Goal: Task Accomplishment & Management: Use online tool/utility

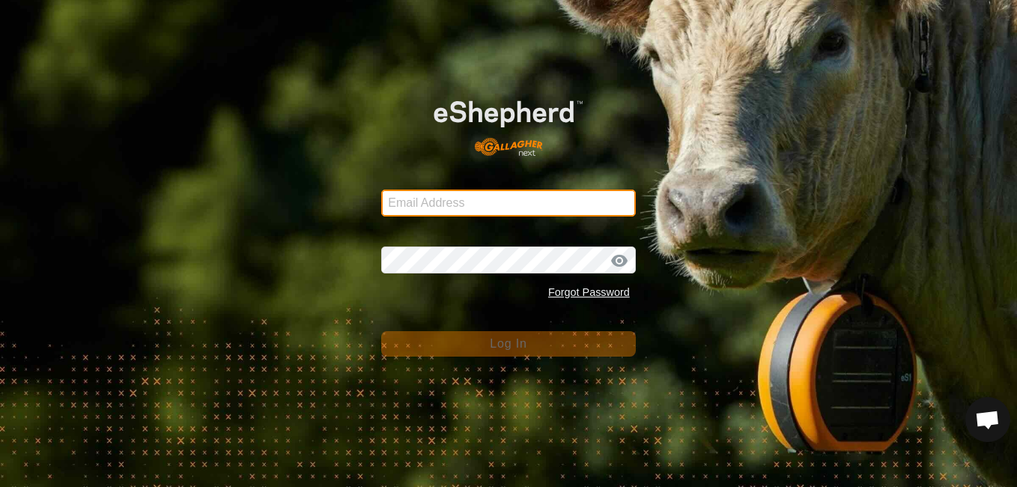
type input "[EMAIL_ADDRESS][DOMAIN_NAME]"
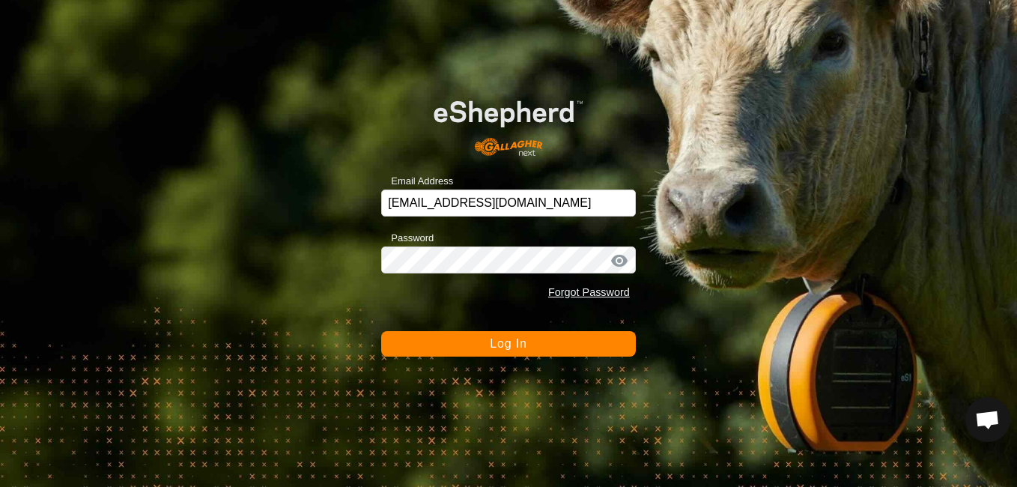
click at [530, 343] on button "Log In" at bounding box center [508, 343] width 255 height 25
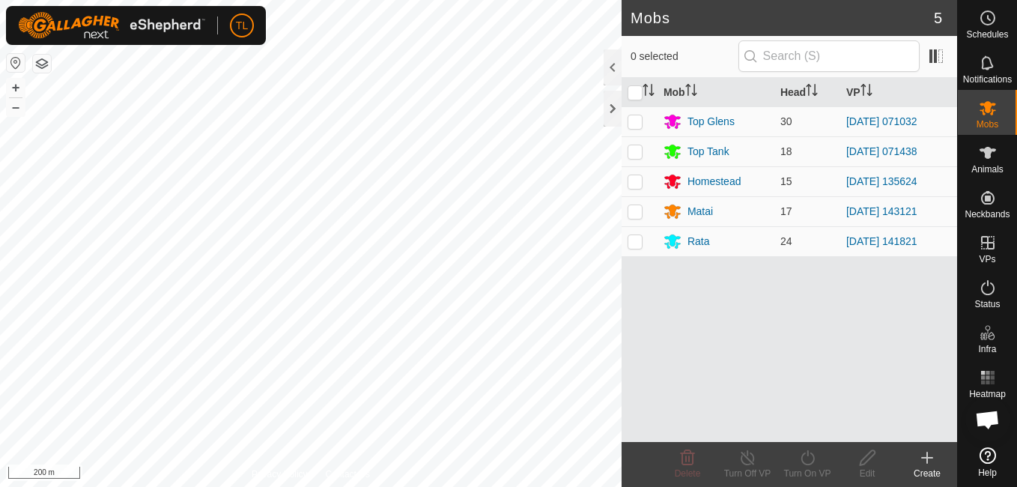
click at [502, 486] on html "TL Schedules Notifications Mobs Animals Neckbands VPs Status Infra Heatmap Help…" at bounding box center [508, 243] width 1017 height 487
click at [929, 455] on icon at bounding box center [927, 458] width 18 height 18
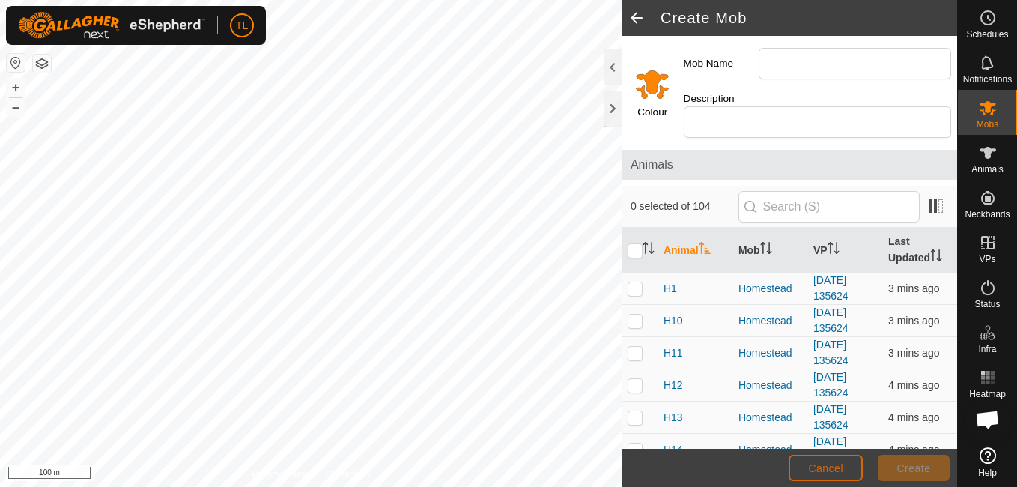
click at [820, 468] on span "Cancel" at bounding box center [825, 468] width 35 height 12
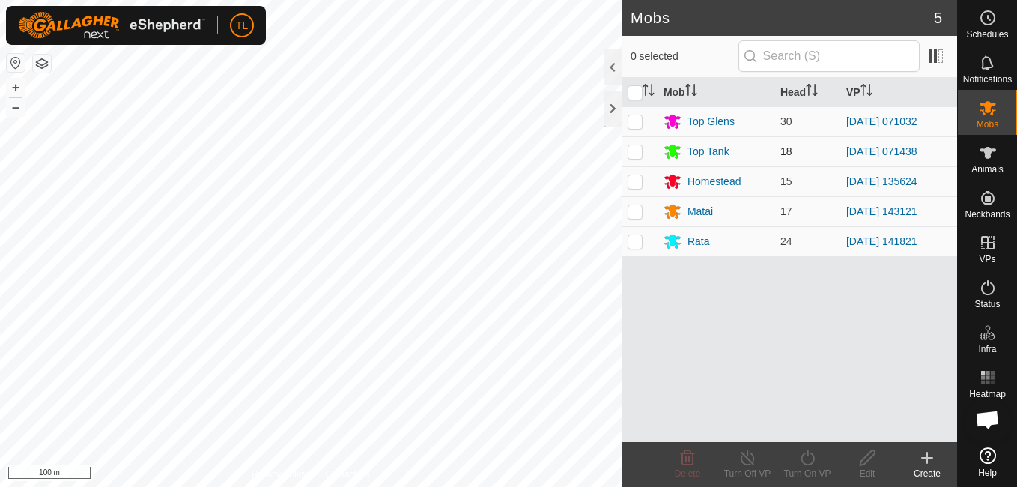
click at [634, 152] on p-checkbox at bounding box center [635, 151] width 15 height 12
checkbox input "true"
click at [929, 458] on icon at bounding box center [927, 458] width 10 height 0
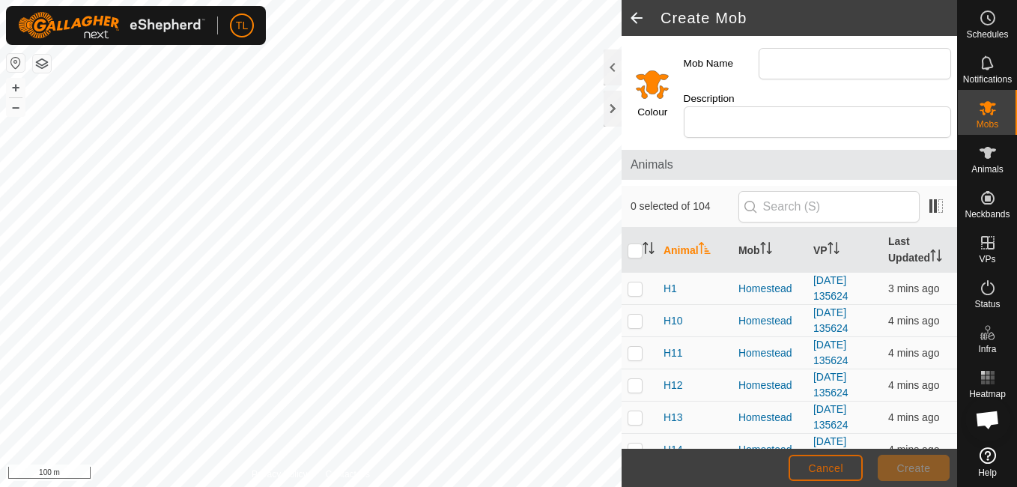
click at [816, 466] on span "Cancel" at bounding box center [825, 468] width 35 height 12
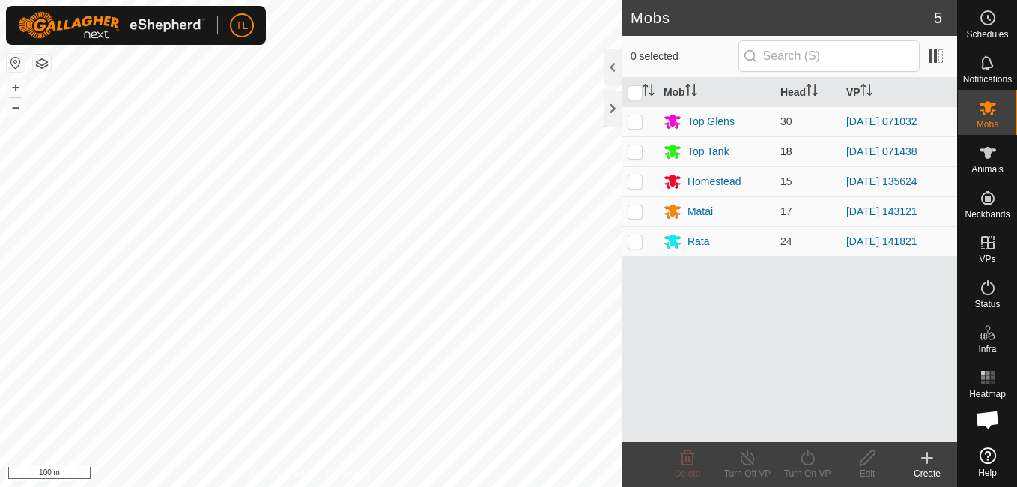
click at [638, 156] on p-checkbox at bounding box center [635, 151] width 15 height 12
checkbox input "true"
click at [814, 461] on icon at bounding box center [808, 458] width 19 height 18
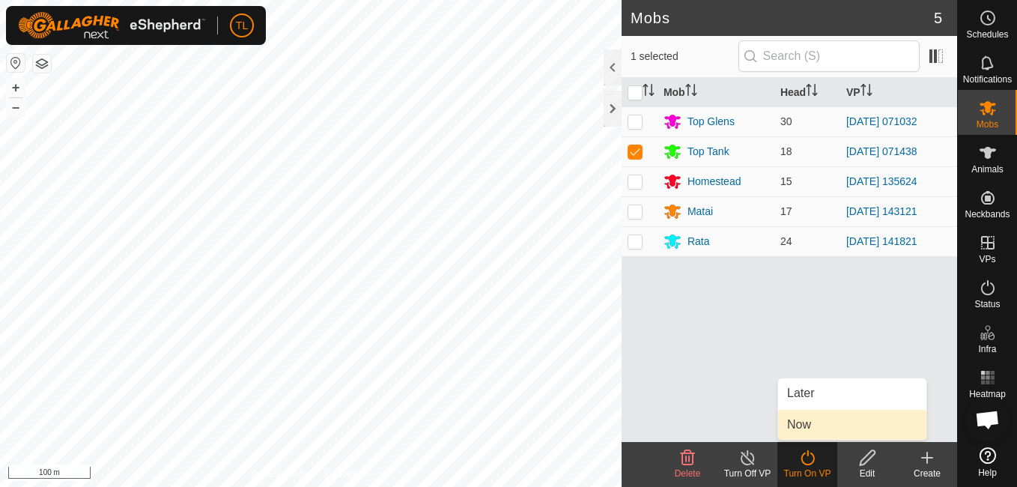
click at [819, 425] on link "Now" at bounding box center [852, 425] width 148 height 30
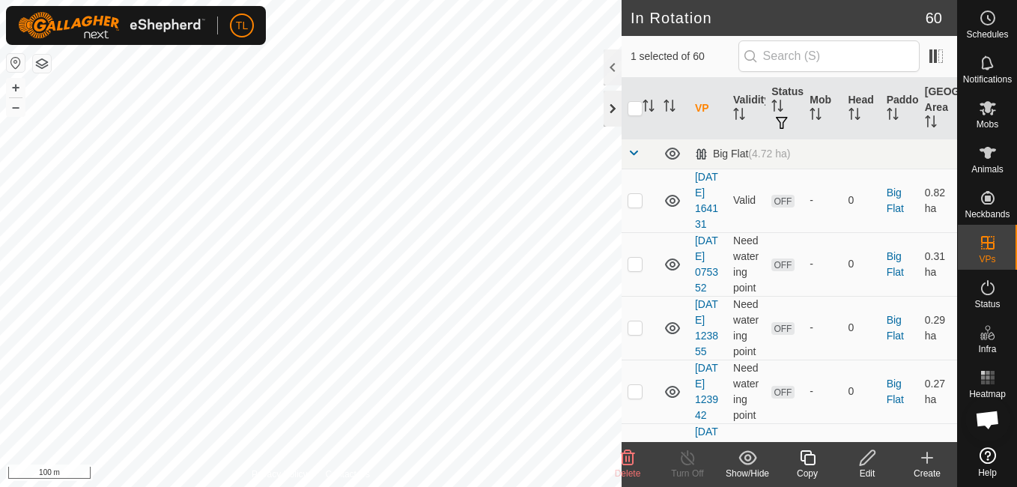
click at [611, 121] on div at bounding box center [613, 109] width 18 height 36
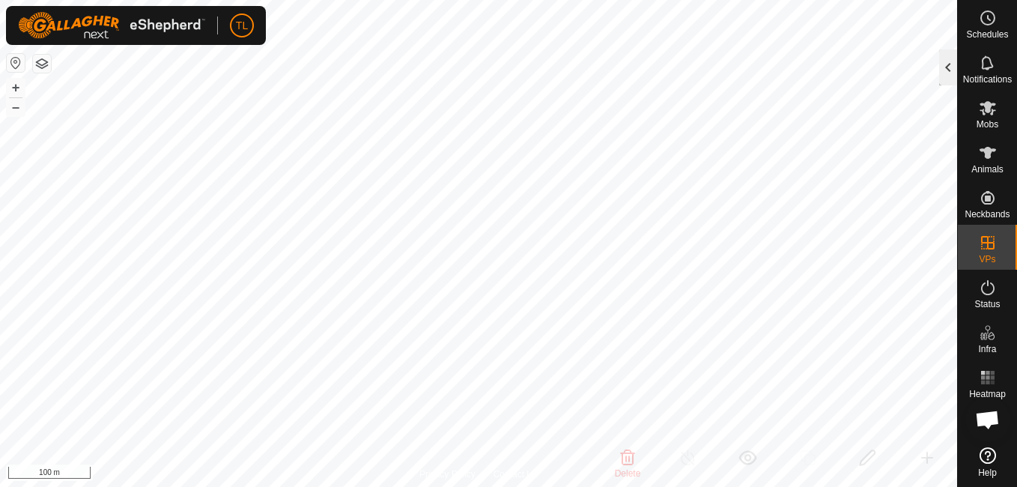
click at [949, 68] on div at bounding box center [948, 67] width 18 height 36
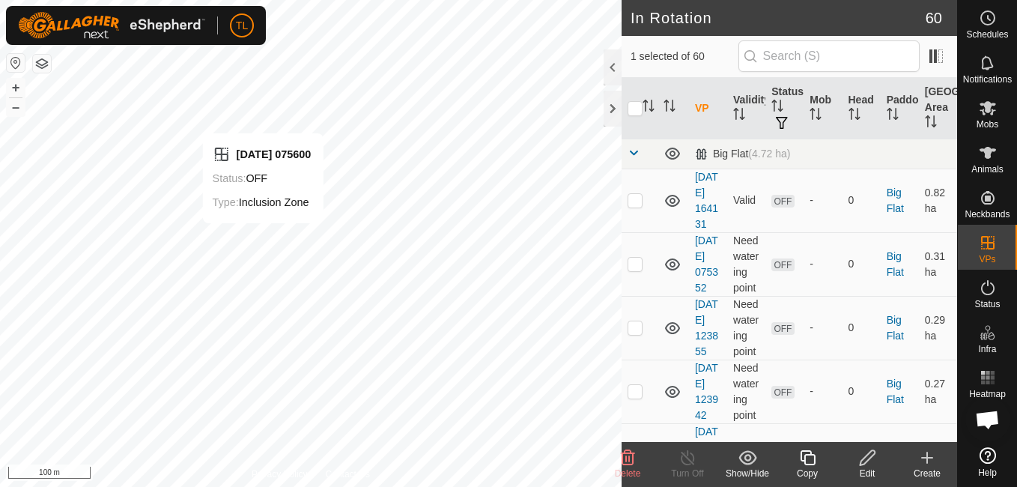
checkbox input "true"
checkbox input "false"
checkbox input "true"
checkbox input "false"
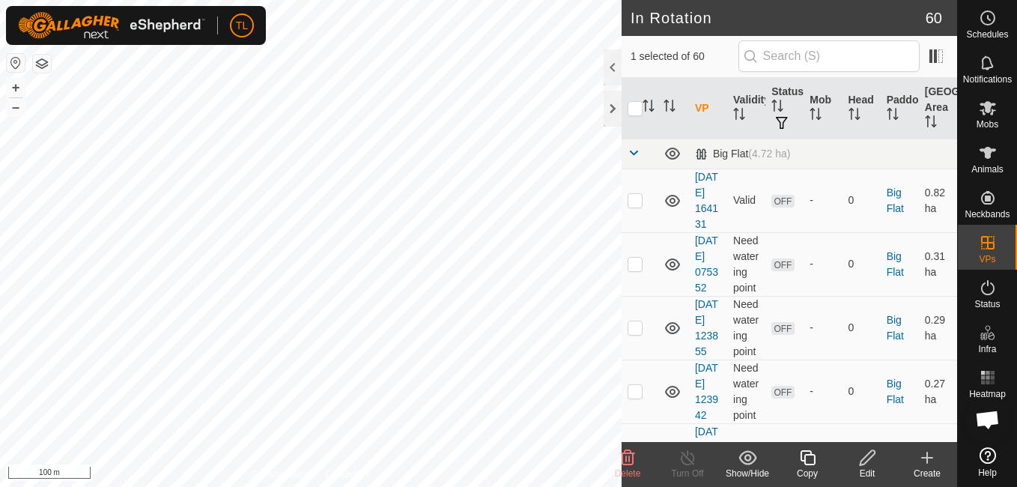
checkbox input "true"
checkbox input "false"
checkbox input "true"
checkbox input "false"
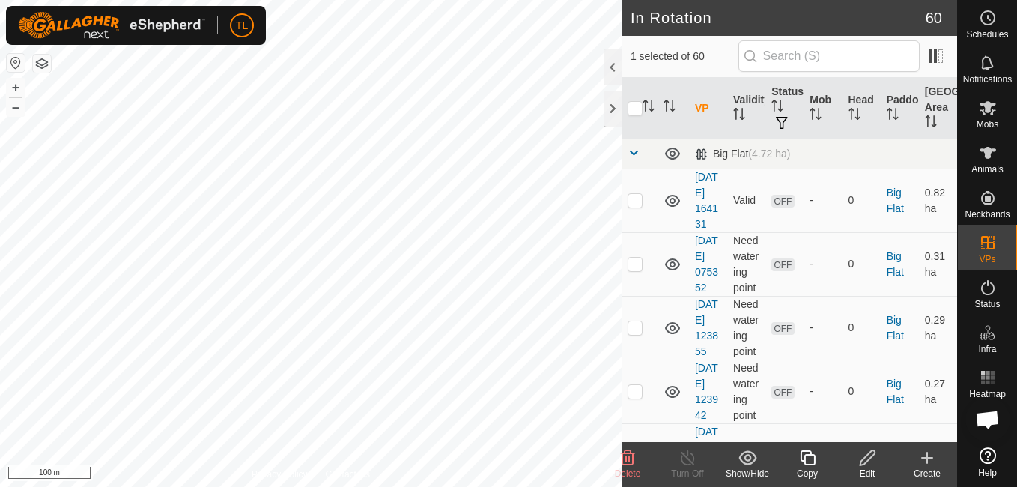
checkbox input "false"
checkbox input "true"
checkbox input "false"
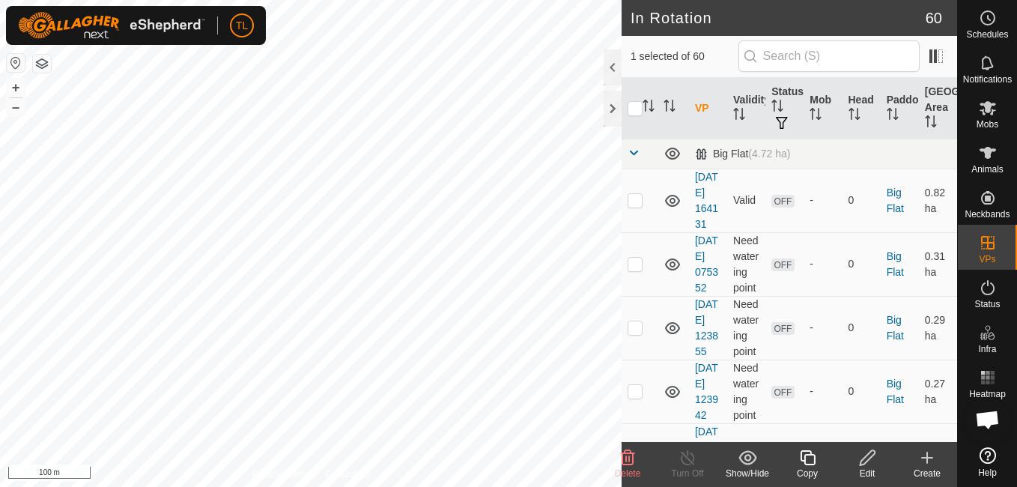
checkbox input "false"
click at [608, 70] on div at bounding box center [613, 67] width 18 height 36
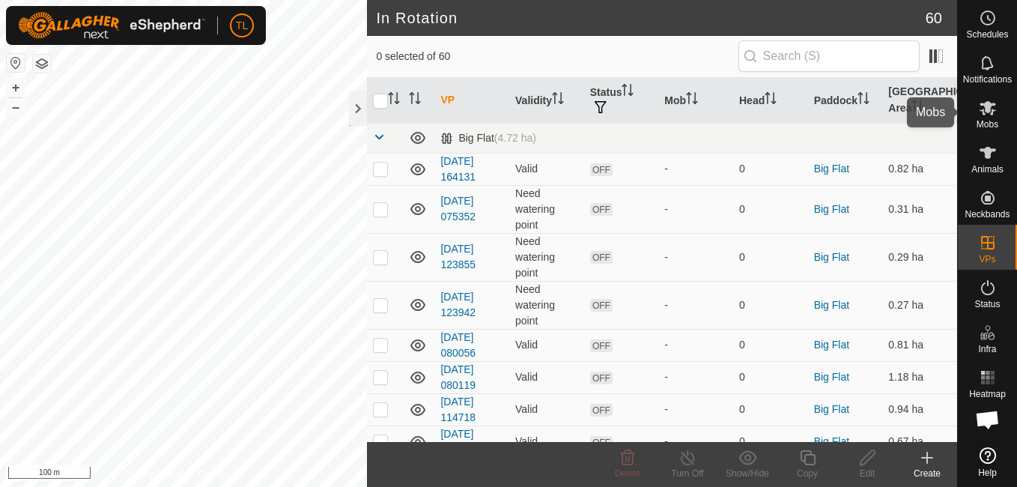
click at [988, 106] on icon at bounding box center [988, 108] width 16 height 14
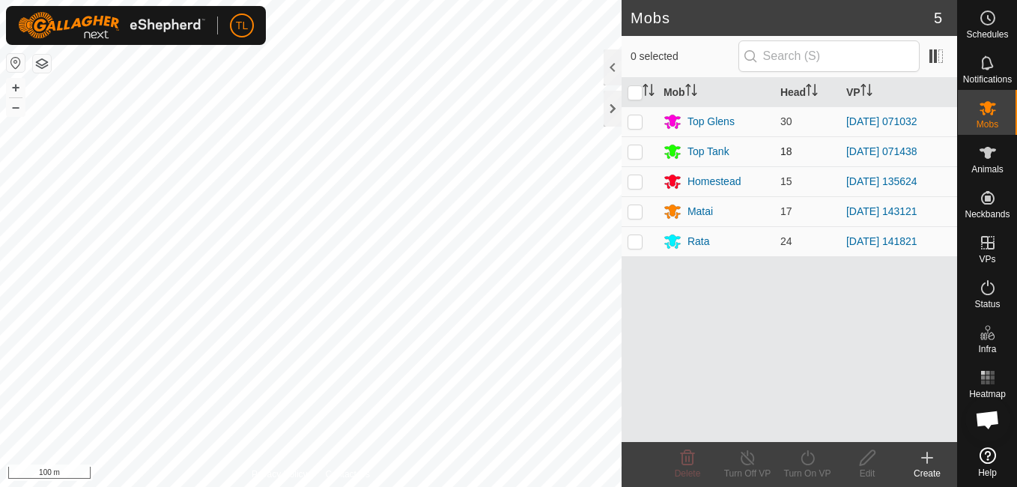
click at [642, 148] on p-checkbox at bounding box center [635, 151] width 15 height 12
checkbox input "true"
click at [811, 461] on icon at bounding box center [808, 458] width 19 height 18
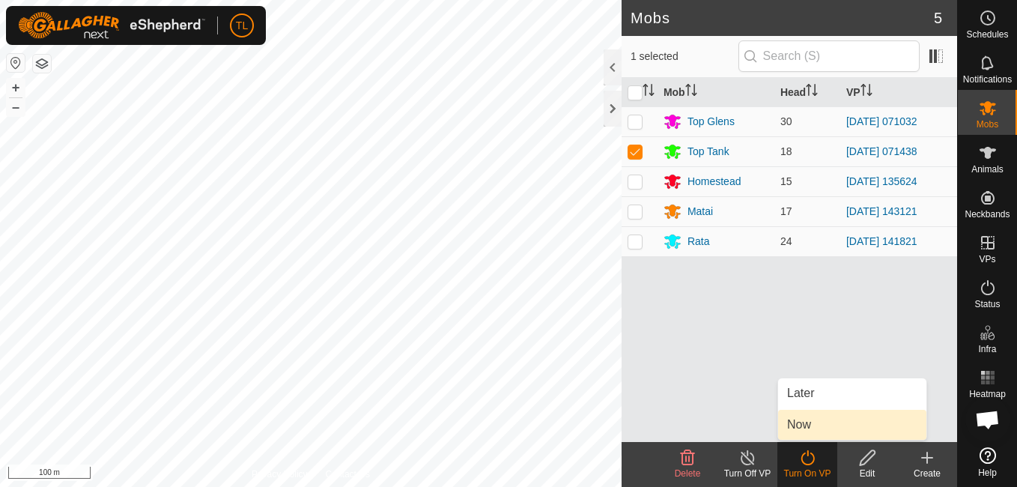
click at [814, 423] on link "Now" at bounding box center [852, 425] width 148 height 30
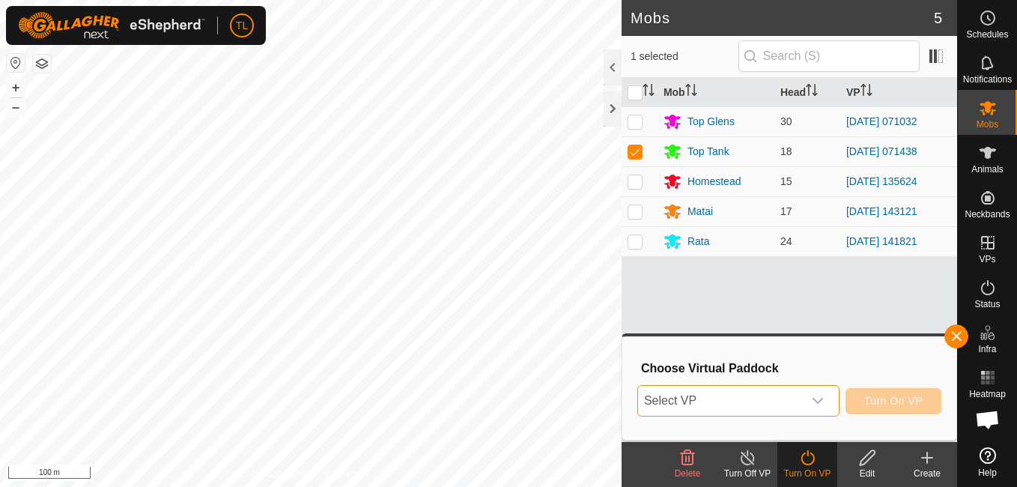
click at [685, 398] on span "Select VP" at bounding box center [720, 401] width 165 height 30
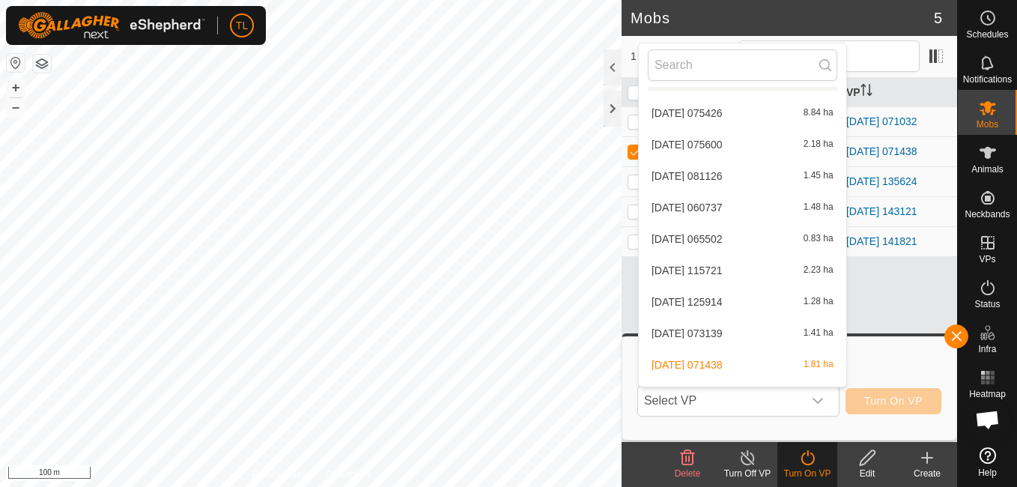
scroll to position [1902, 0]
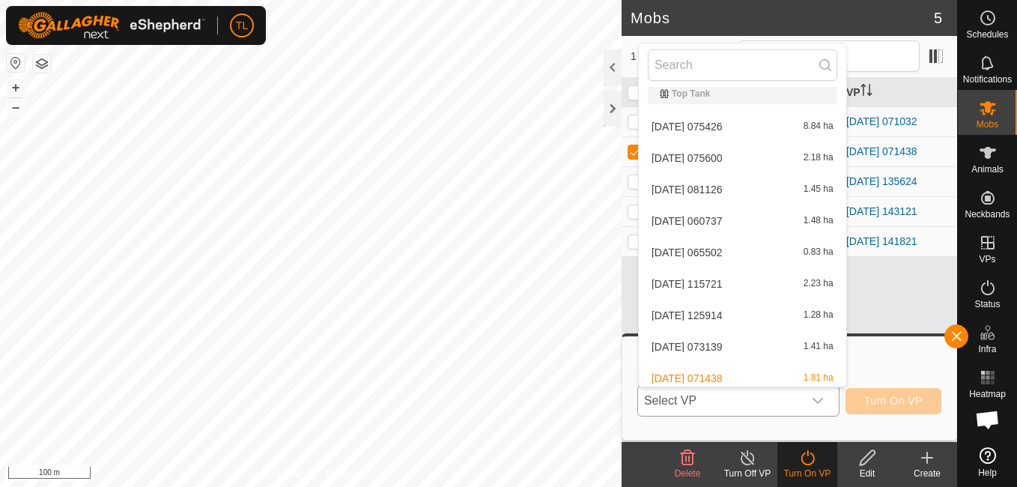
click at [727, 156] on li "[DATE] 075600 2.18 ha" at bounding box center [743, 158] width 208 height 30
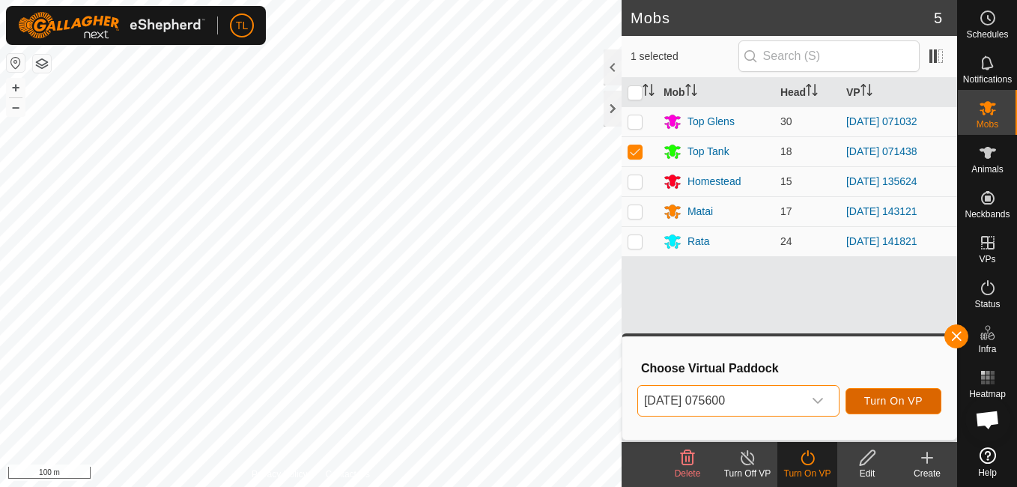
click at [873, 400] on span "Turn On VP" at bounding box center [894, 401] width 58 height 12
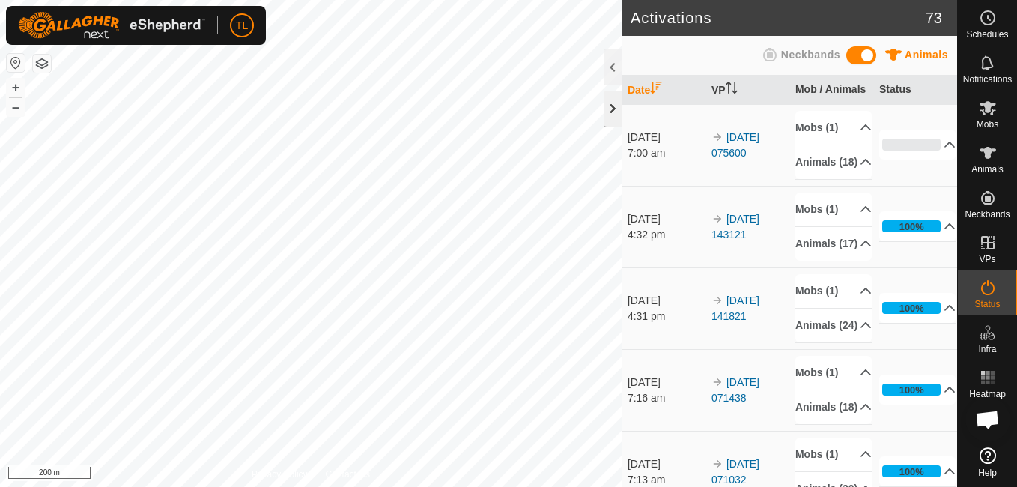
click at [620, 118] on div at bounding box center [613, 109] width 18 height 36
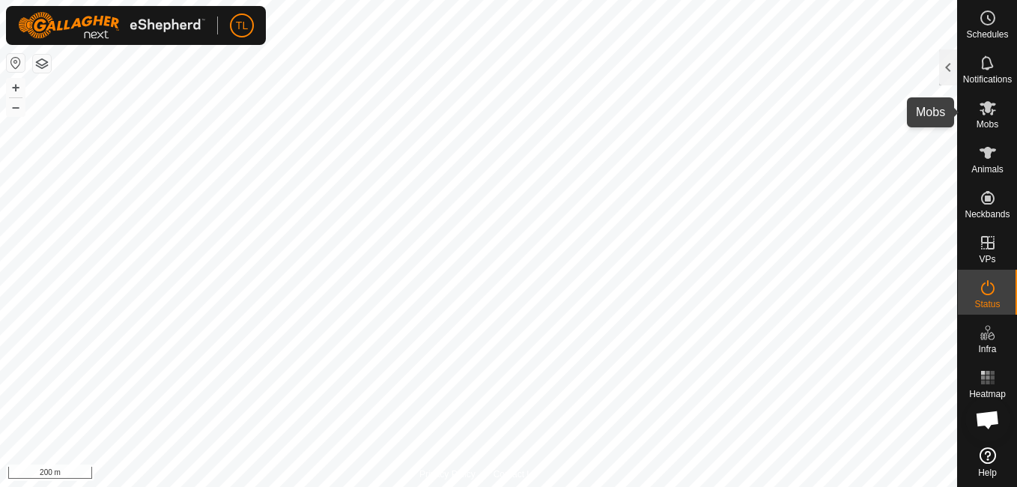
click at [992, 112] on icon at bounding box center [988, 108] width 16 height 14
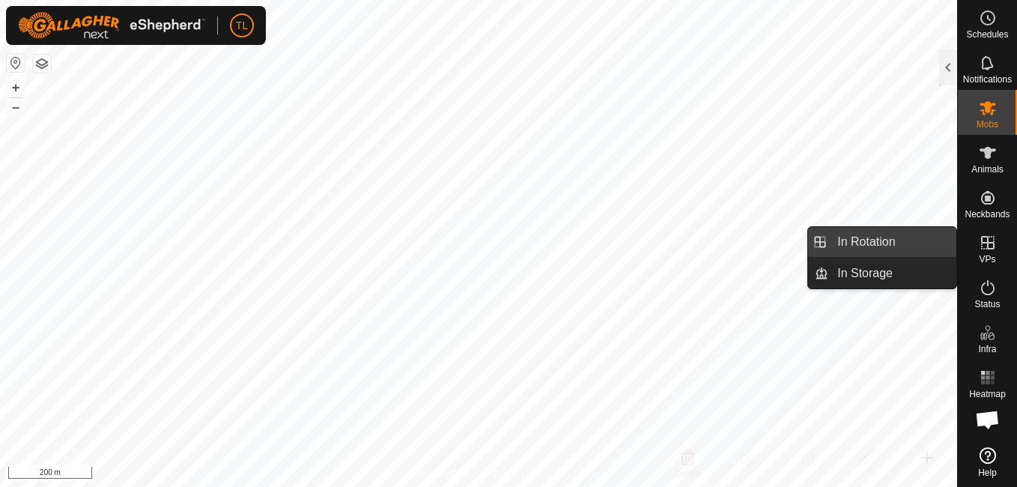
click at [882, 237] on link "In Rotation" at bounding box center [893, 242] width 128 height 30
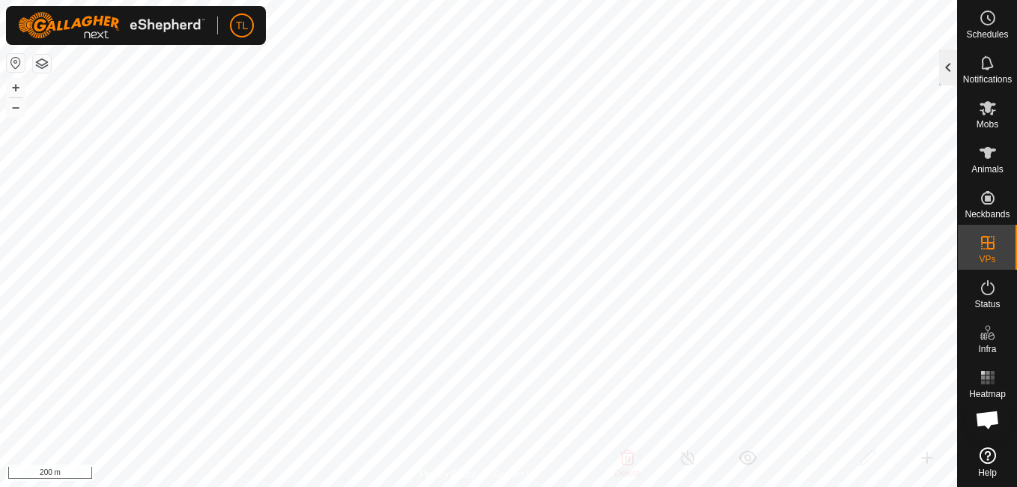
click at [940, 60] on div at bounding box center [948, 67] width 18 height 36
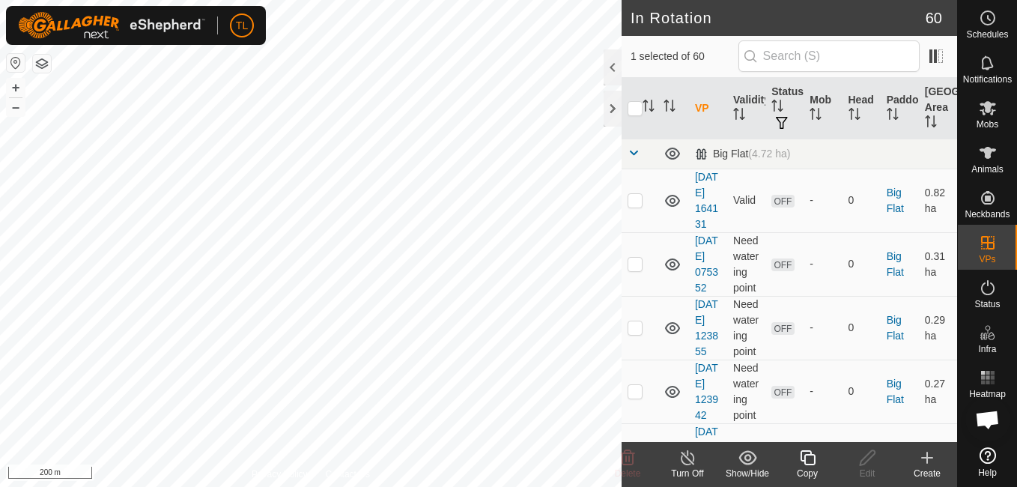
click at [934, 460] on icon at bounding box center [927, 458] width 18 height 18
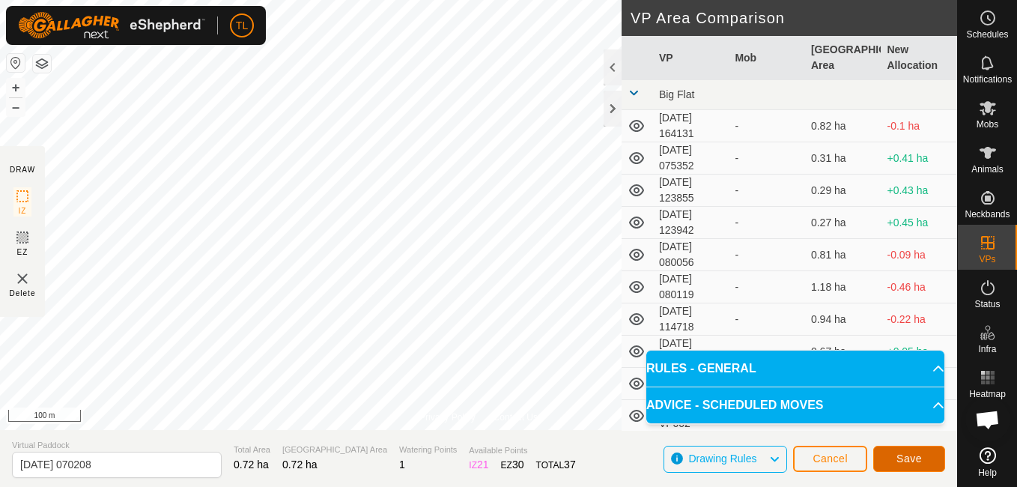
click at [891, 458] on button "Save" at bounding box center [909, 459] width 72 height 26
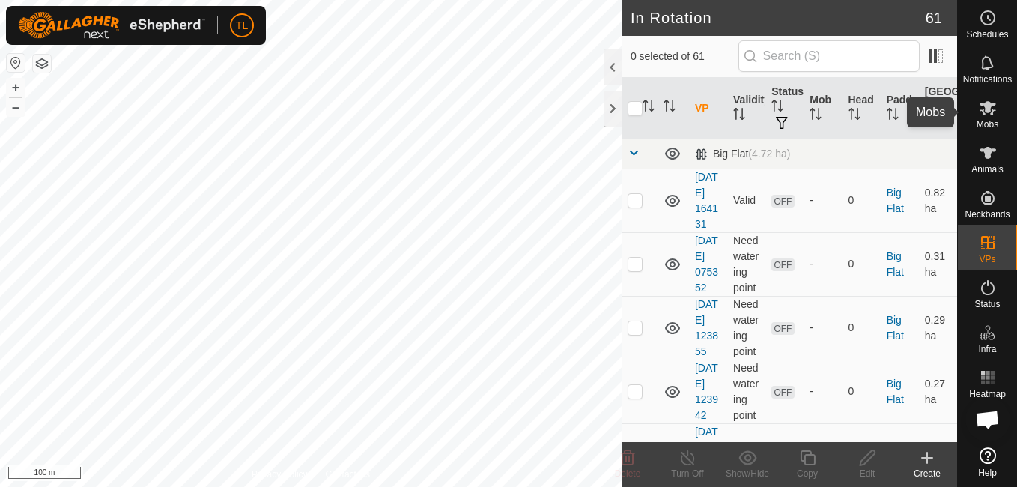
click at [984, 112] on icon at bounding box center [988, 108] width 16 height 14
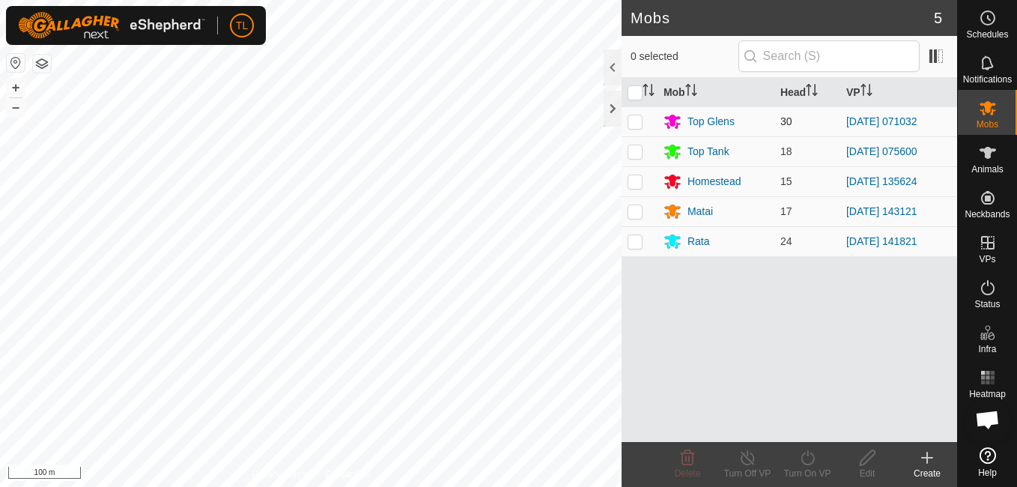
click at [644, 121] on td at bounding box center [640, 121] width 36 height 30
checkbox input "true"
click at [799, 456] on icon at bounding box center [808, 458] width 19 height 18
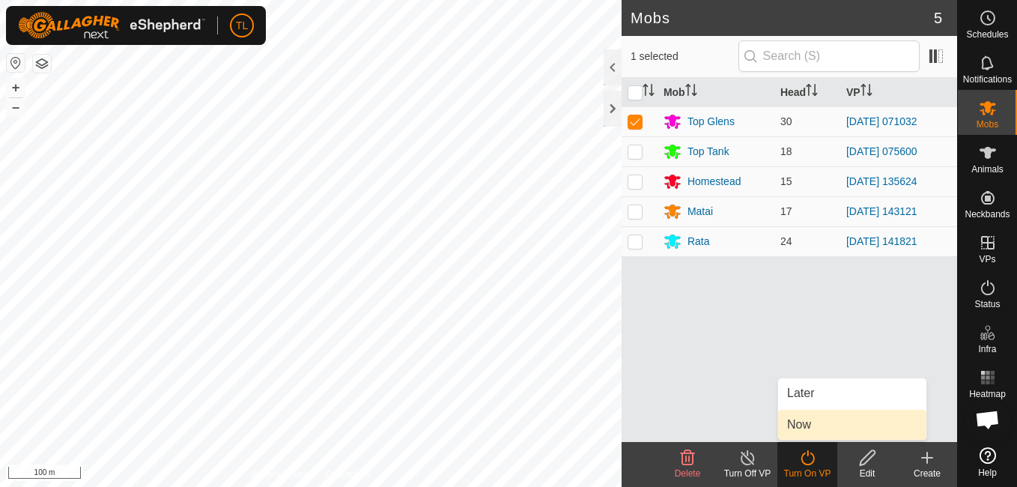
click at [802, 431] on link "Now" at bounding box center [852, 425] width 148 height 30
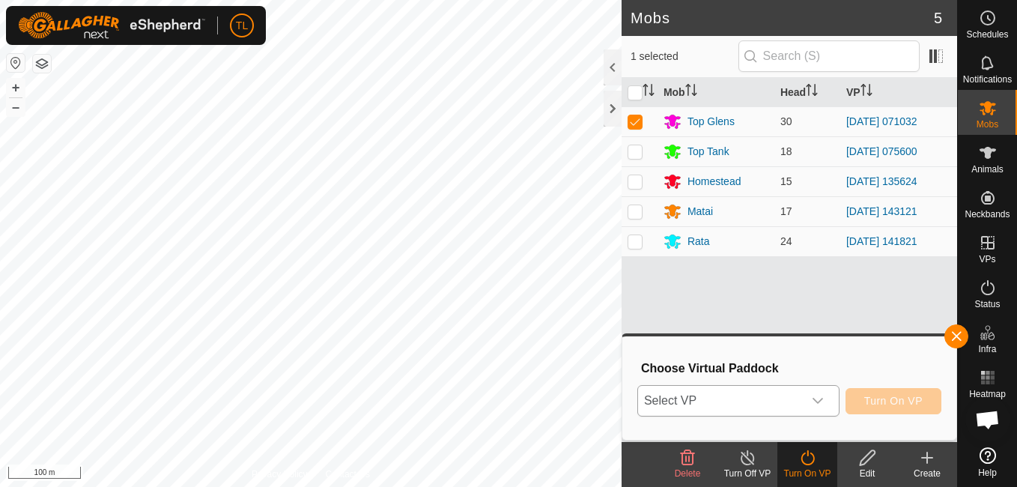
click at [824, 404] on icon "dropdown trigger" at bounding box center [818, 401] width 12 height 12
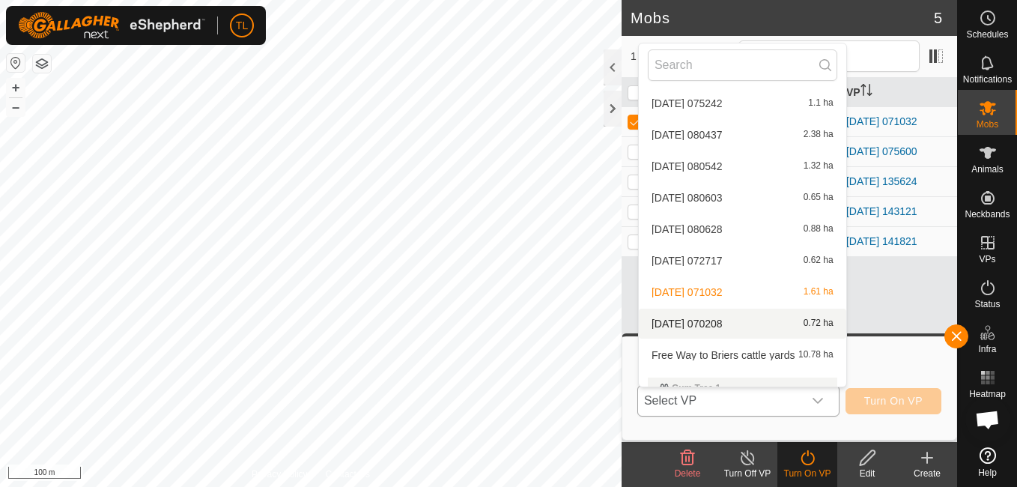
scroll to position [590, 0]
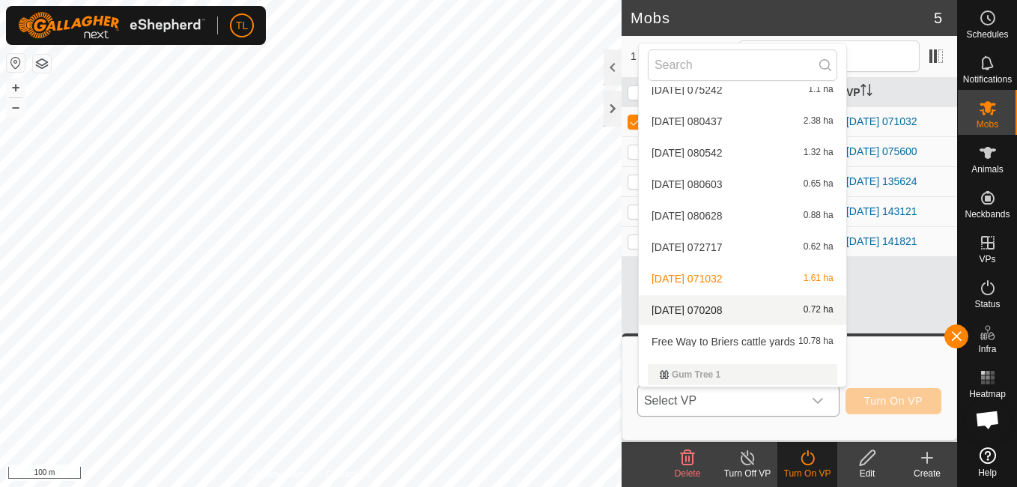
click at [751, 304] on li "[DATE] 070208 0.72 ha" at bounding box center [743, 310] width 208 height 30
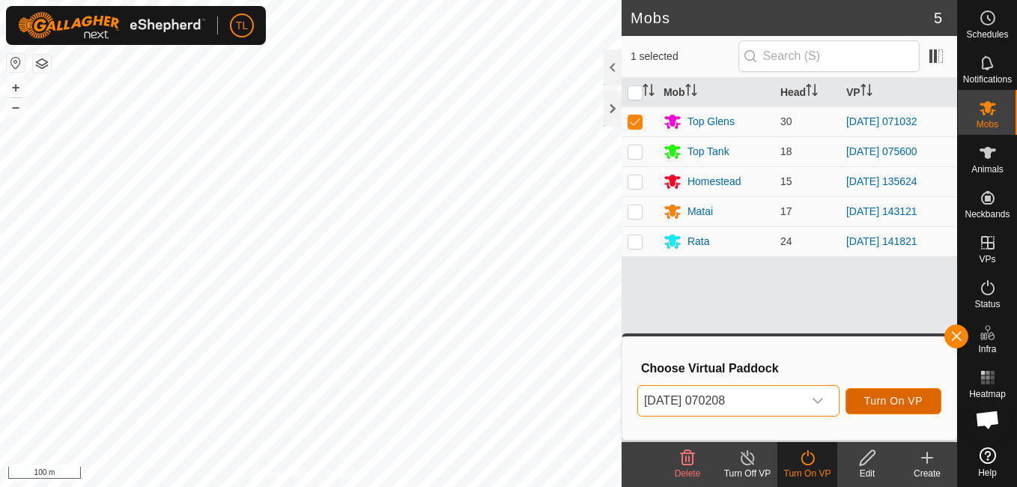
click at [891, 409] on button "Turn On VP" at bounding box center [894, 401] width 96 height 26
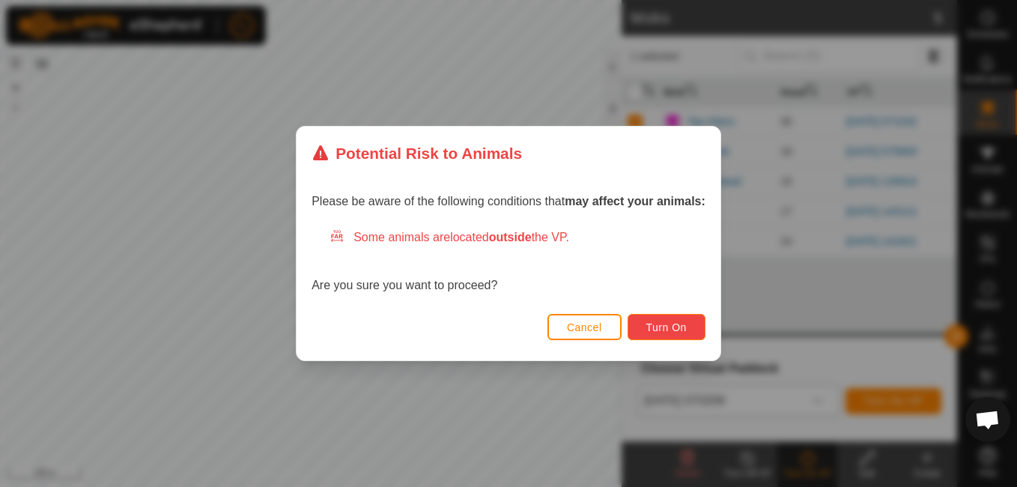
click at [638, 319] on button "Turn On" at bounding box center [667, 327] width 78 height 26
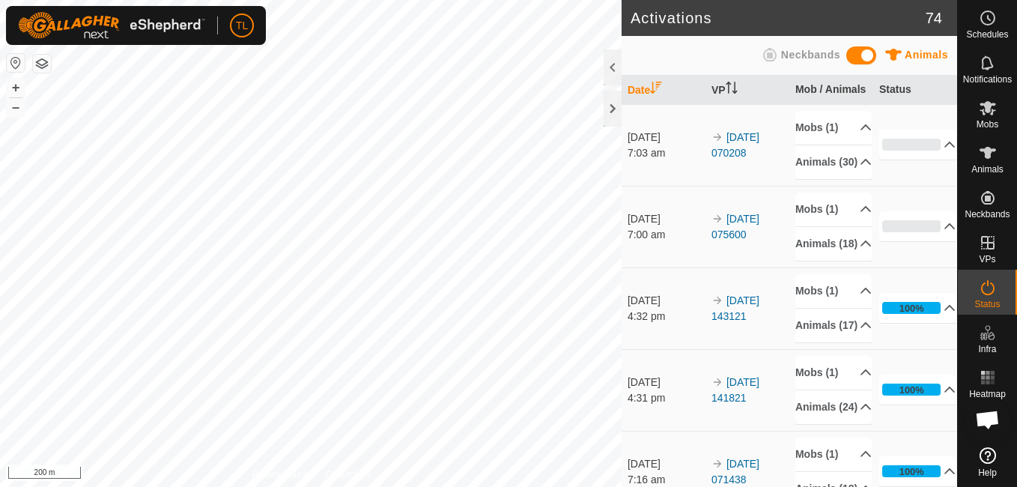
click at [0, 0] on html "TL Schedules Notifications Mobs Animals Neckbands VPs Status Infra Heatmap Help…" at bounding box center [508, 243] width 1017 height 487
click at [975, 109] on es-mob-svg-icon at bounding box center [988, 108] width 27 height 24
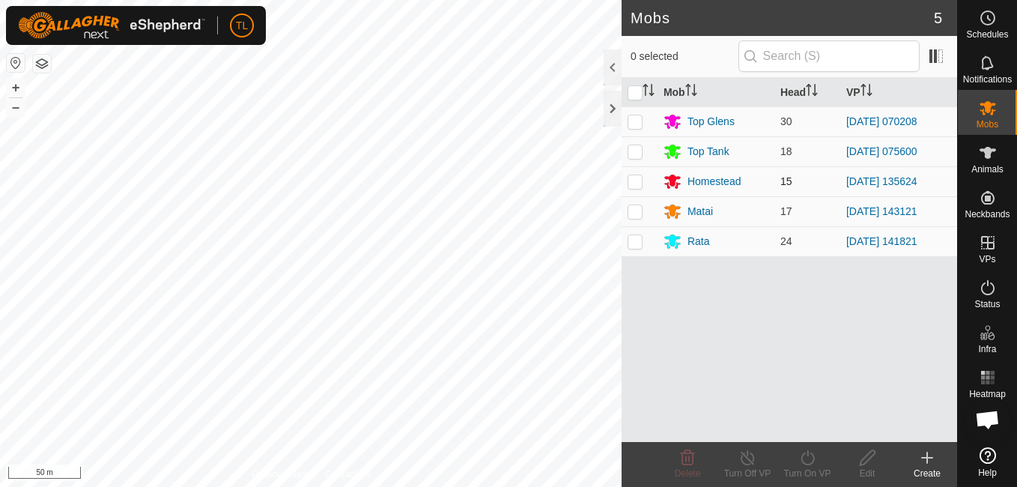
click at [632, 184] on p-checkbox at bounding box center [635, 181] width 15 height 12
checkbox input "true"
click at [799, 463] on icon at bounding box center [808, 458] width 19 height 18
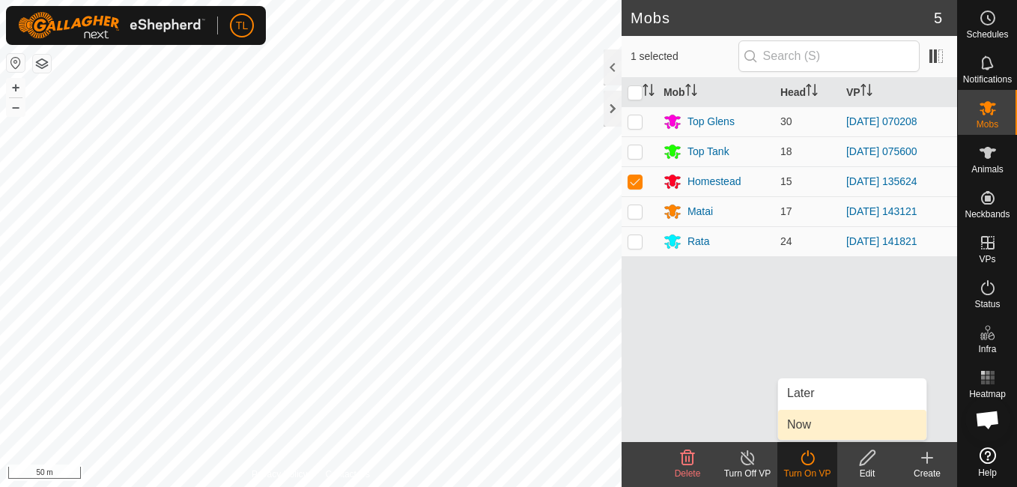
click at [809, 416] on link "Now" at bounding box center [852, 425] width 148 height 30
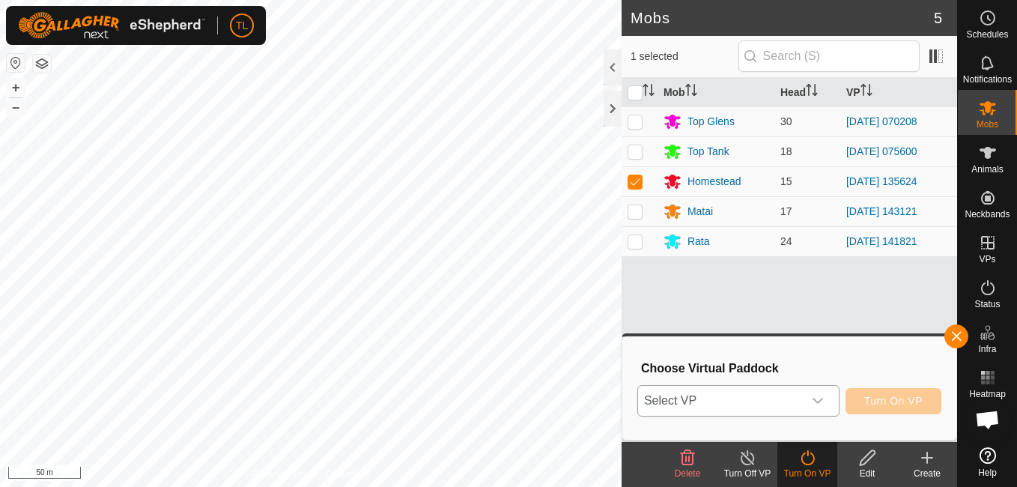
click at [824, 402] on icon "dropdown trigger" at bounding box center [818, 401] width 12 height 12
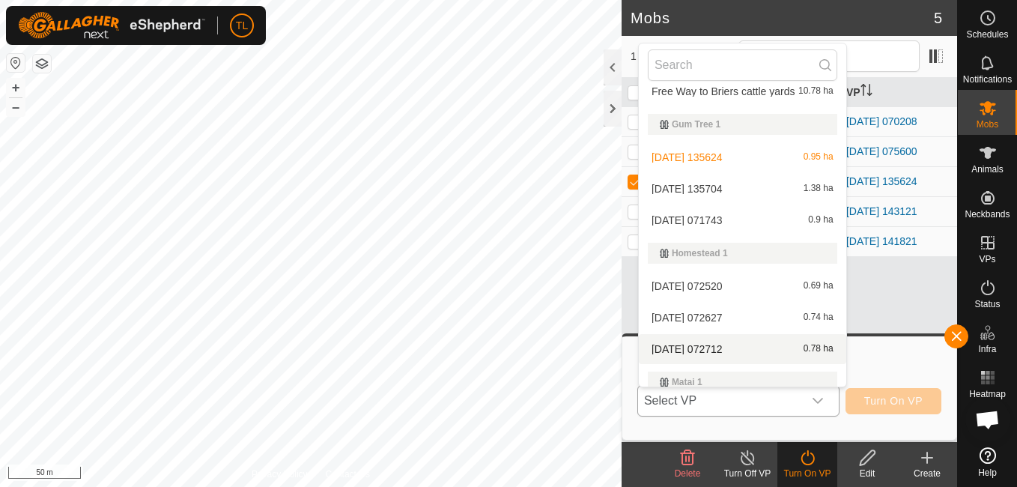
scroll to position [833, 0]
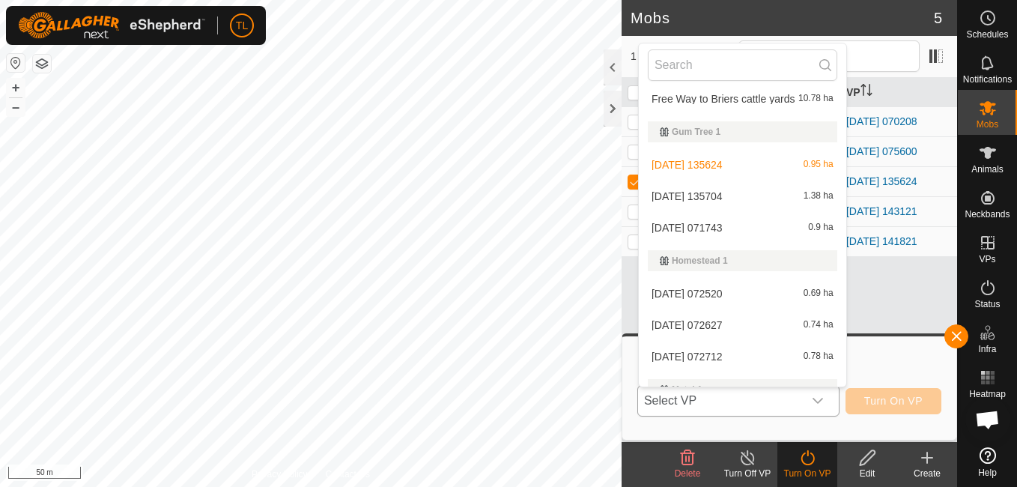
click at [733, 224] on li "[DATE] 071743 0.9 ha" at bounding box center [743, 228] width 208 height 30
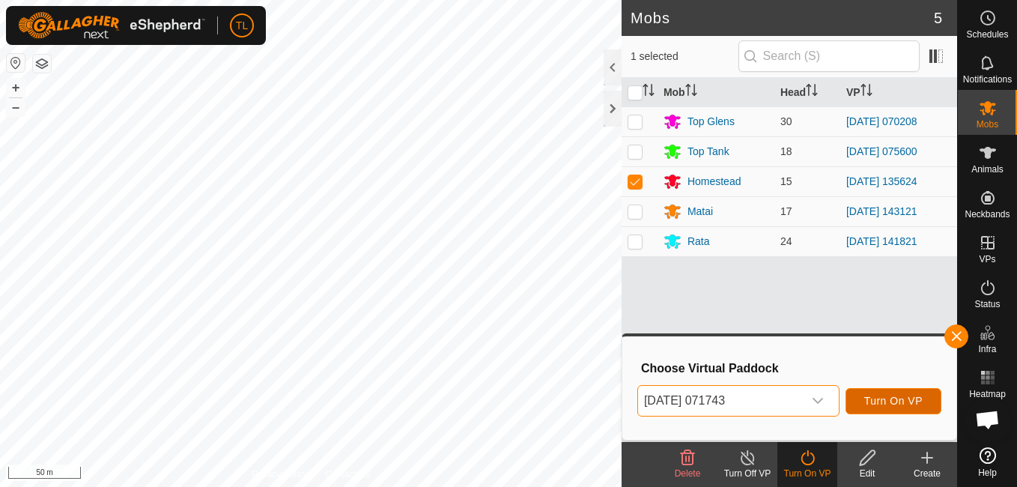
click at [899, 407] on span "Turn On VP" at bounding box center [894, 401] width 58 height 12
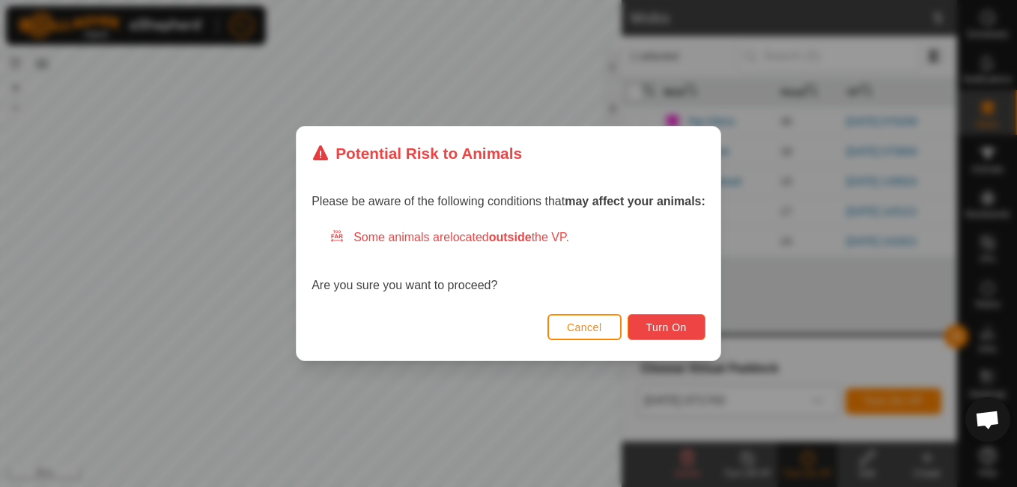
click at [655, 321] on span "Turn On" at bounding box center [667, 327] width 40 height 12
